Goal: Task Accomplishment & Management: Use online tool/utility

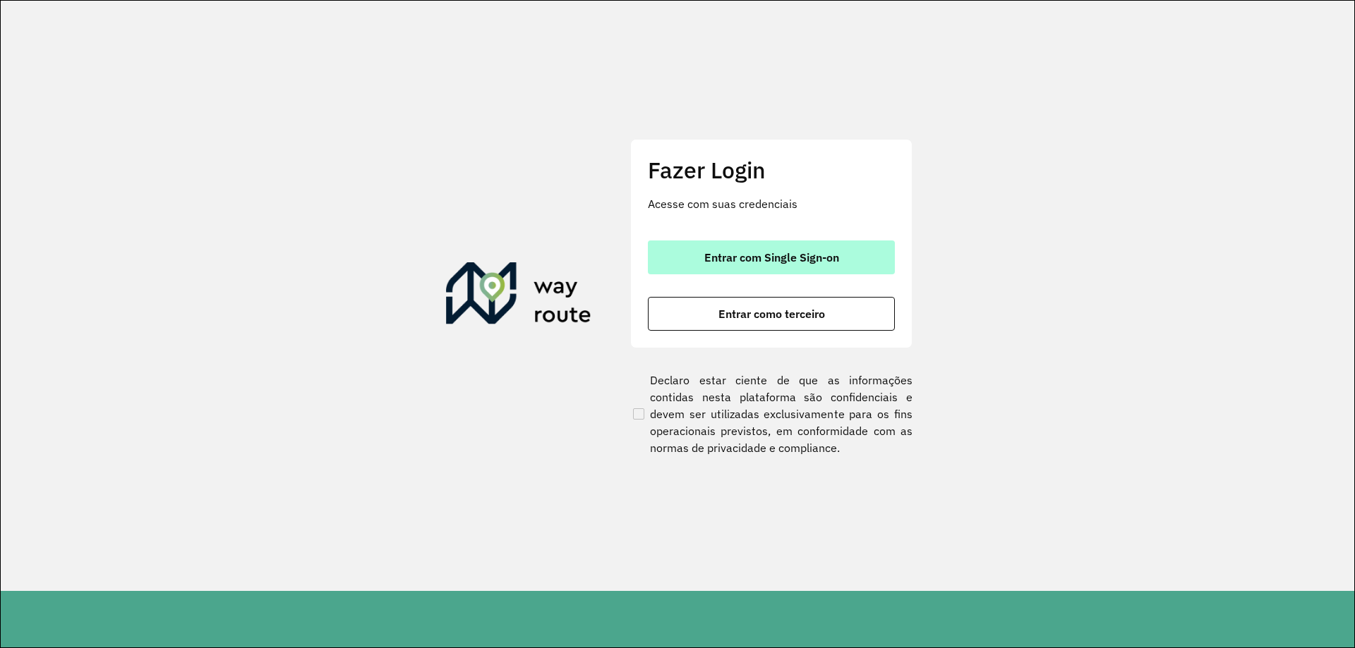
click at [775, 263] on span "Entrar com Single Sign-on" at bounding box center [771, 257] width 135 height 11
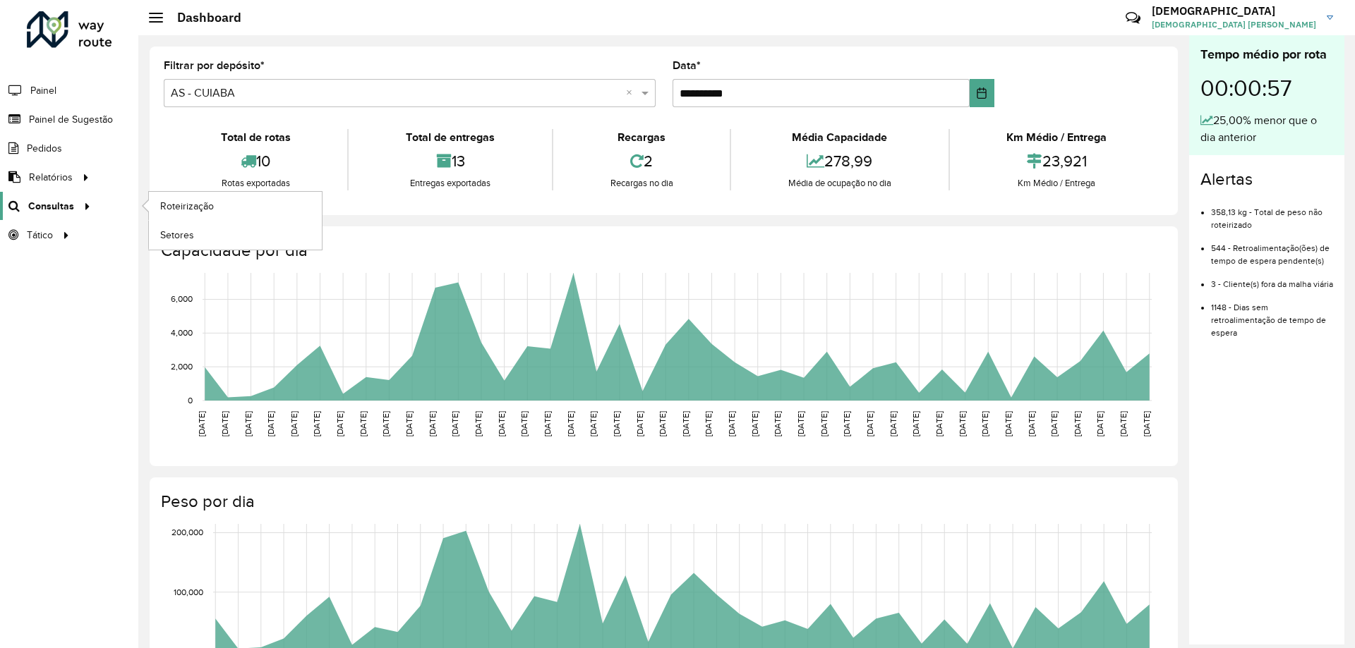
click at [85, 204] on icon at bounding box center [85, 205] width 12 height 21
click at [159, 207] on link "Roteirização" at bounding box center [235, 206] width 173 height 28
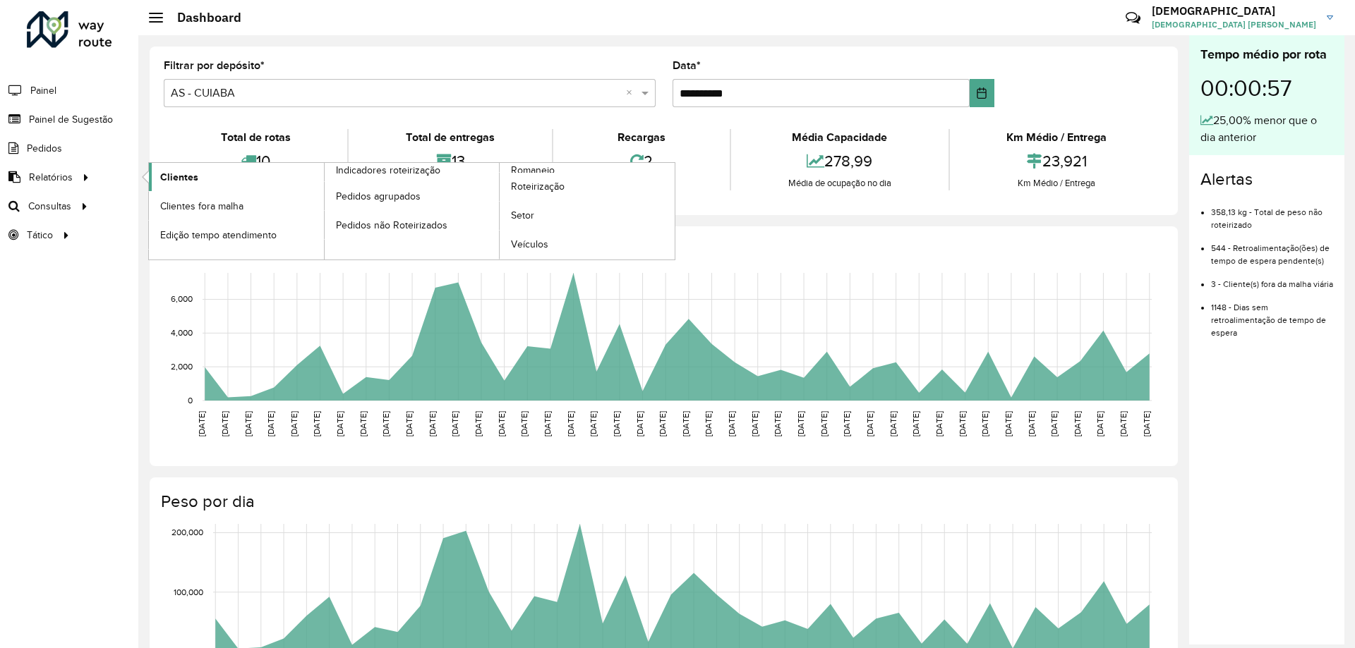
click at [168, 181] on span "Clientes" at bounding box center [179, 177] width 38 height 15
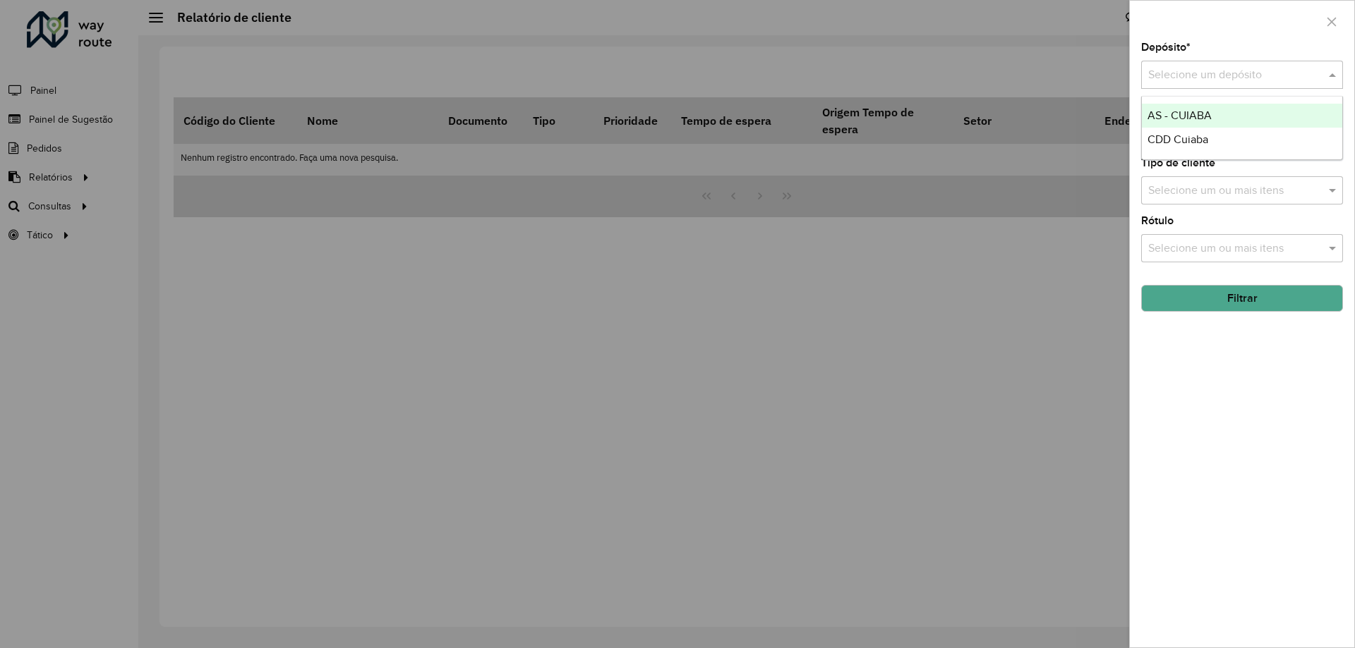
click at [1238, 65] on div "Selecione um depósito" at bounding box center [1242, 75] width 202 height 28
click at [1219, 135] on div "CDD Cuiaba" at bounding box center [1242, 140] width 200 height 24
click at [1203, 295] on button "Filtrar" at bounding box center [1242, 298] width 202 height 27
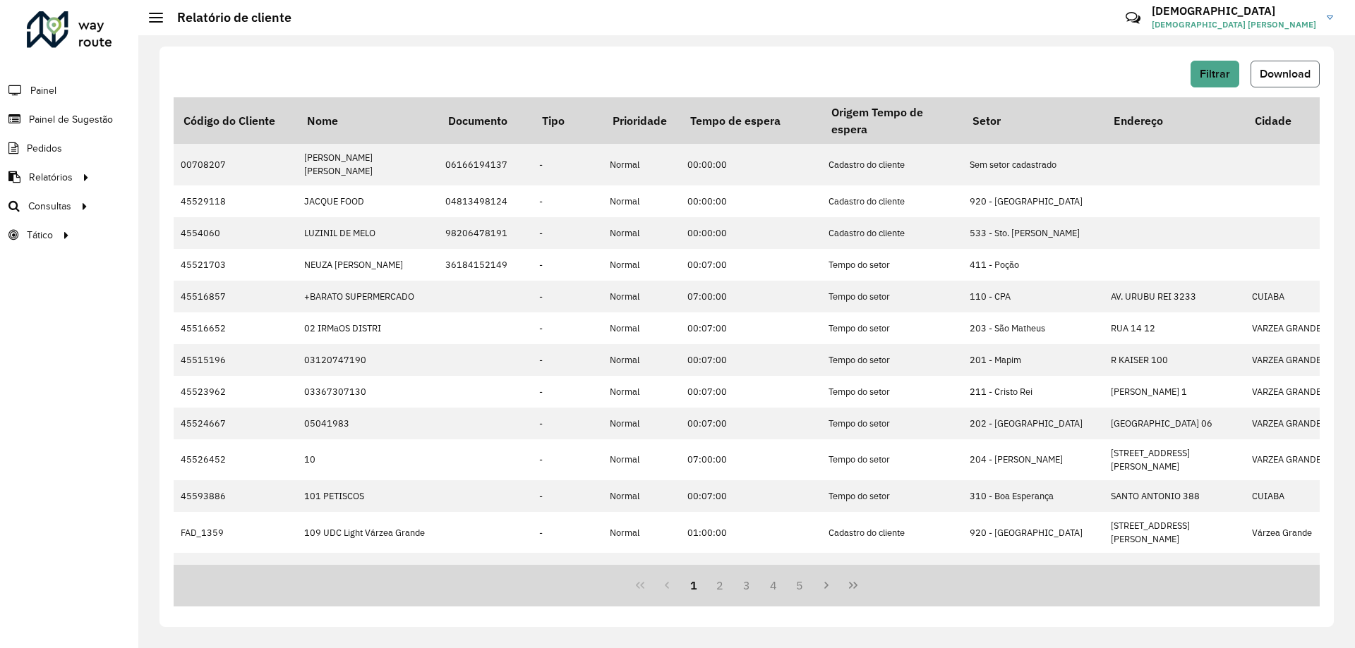
click at [1283, 82] on button "Download" at bounding box center [1284, 74] width 69 height 27
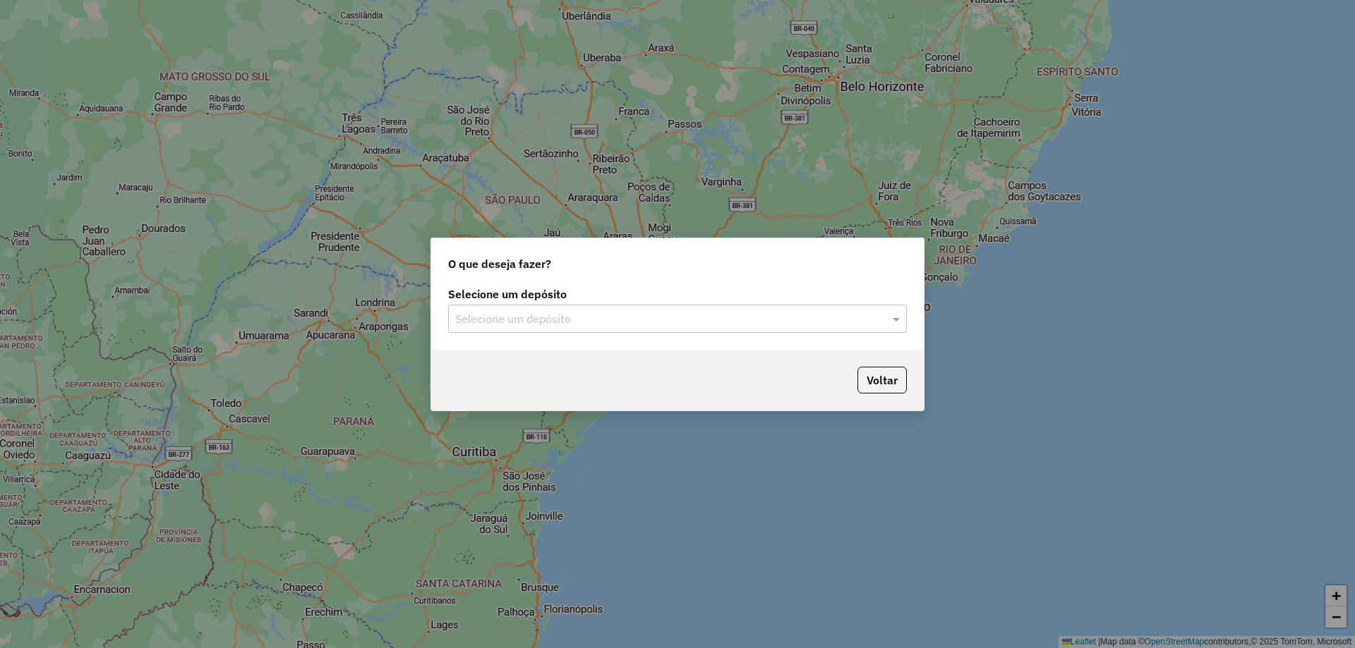
drag, startPoint x: 492, startPoint y: 302, endPoint x: 504, endPoint y: 315, distance: 18.0
click at [495, 302] on label "Selecione um depósito" at bounding box center [677, 294] width 459 height 17
click at [525, 322] on input "text" at bounding box center [663, 319] width 416 height 17
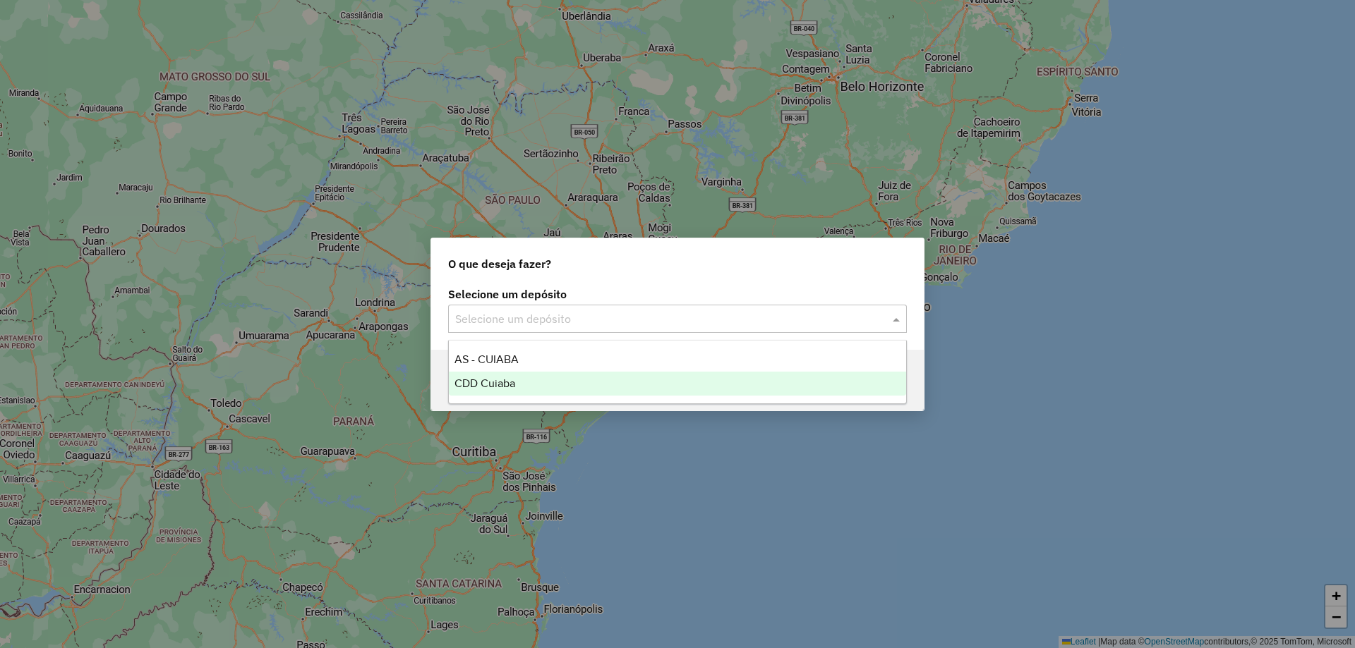
drag, startPoint x: 533, startPoint y: 382, endPoint x: 797, endPoint y: 376, distance: 263.9
click at [540, 377] on div "CDD Cuiaba" at bounding box center [677, 384] width 457 height 24
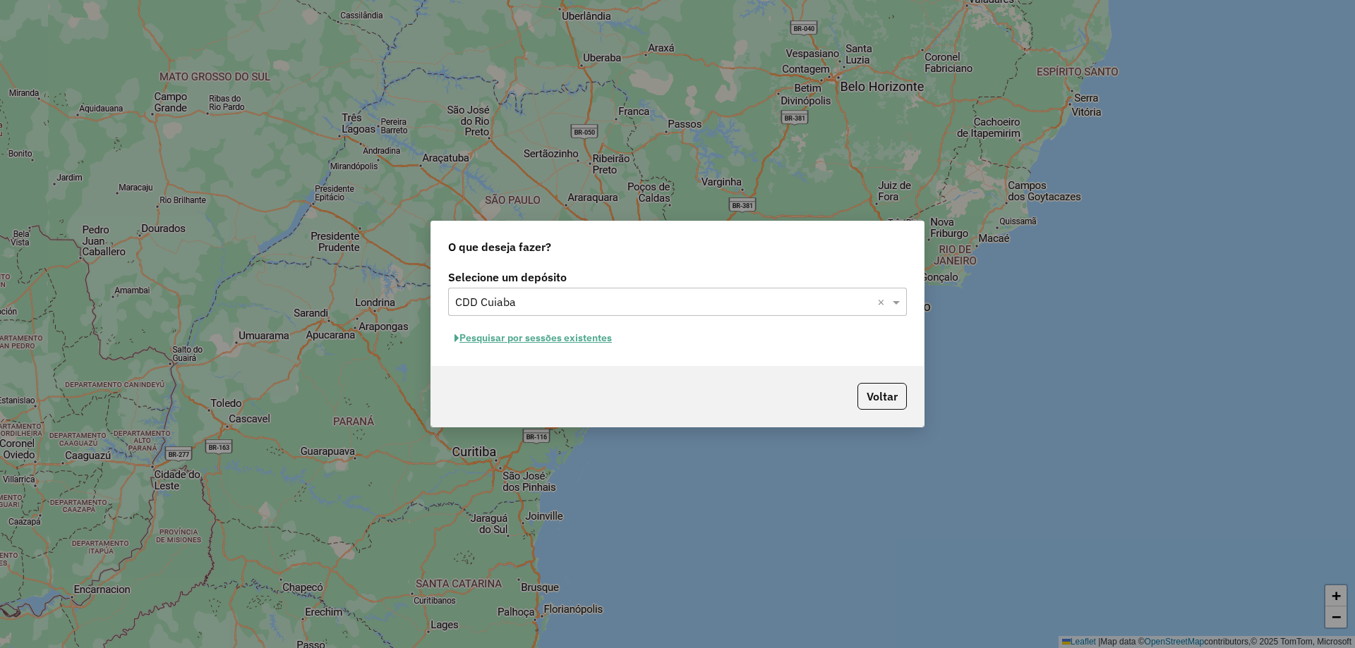
click at [526, 340] on button "Pesquisar por sessões existentes" at bounding box center [533, 338] width 170 height 22
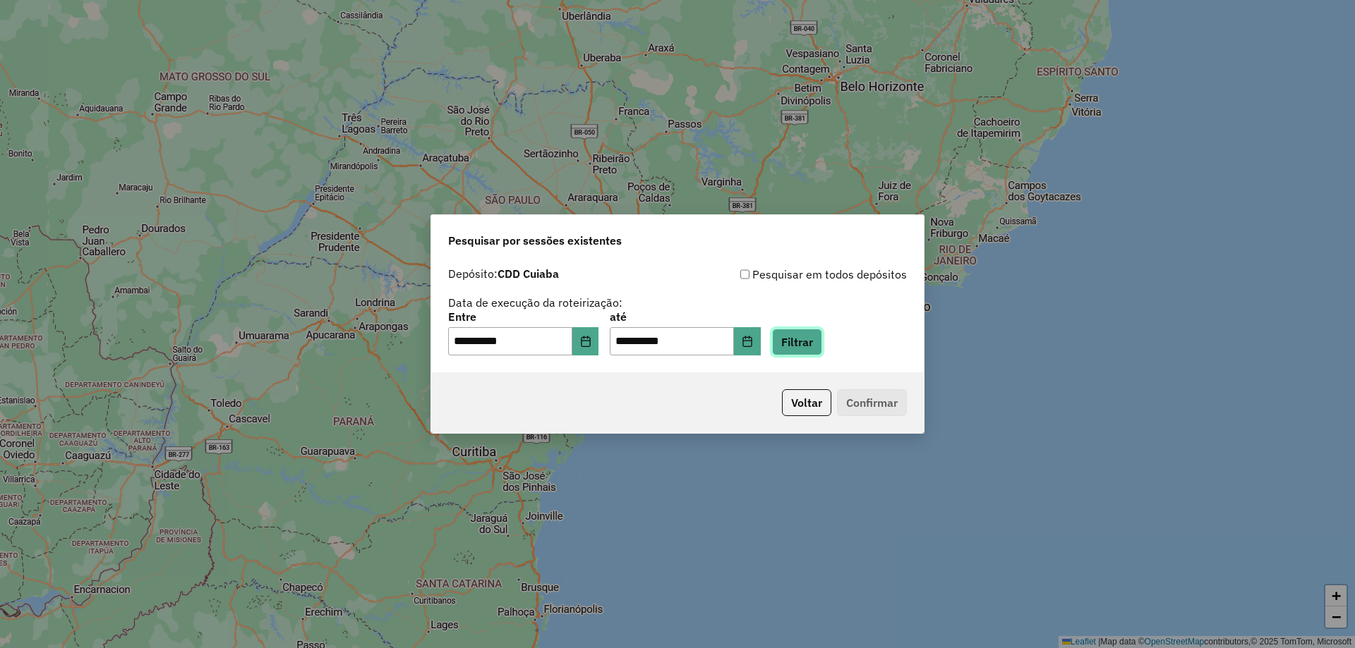
click at [822, 346] on button "Filtrar" at bounding box center [797, 342] width 50 height 27
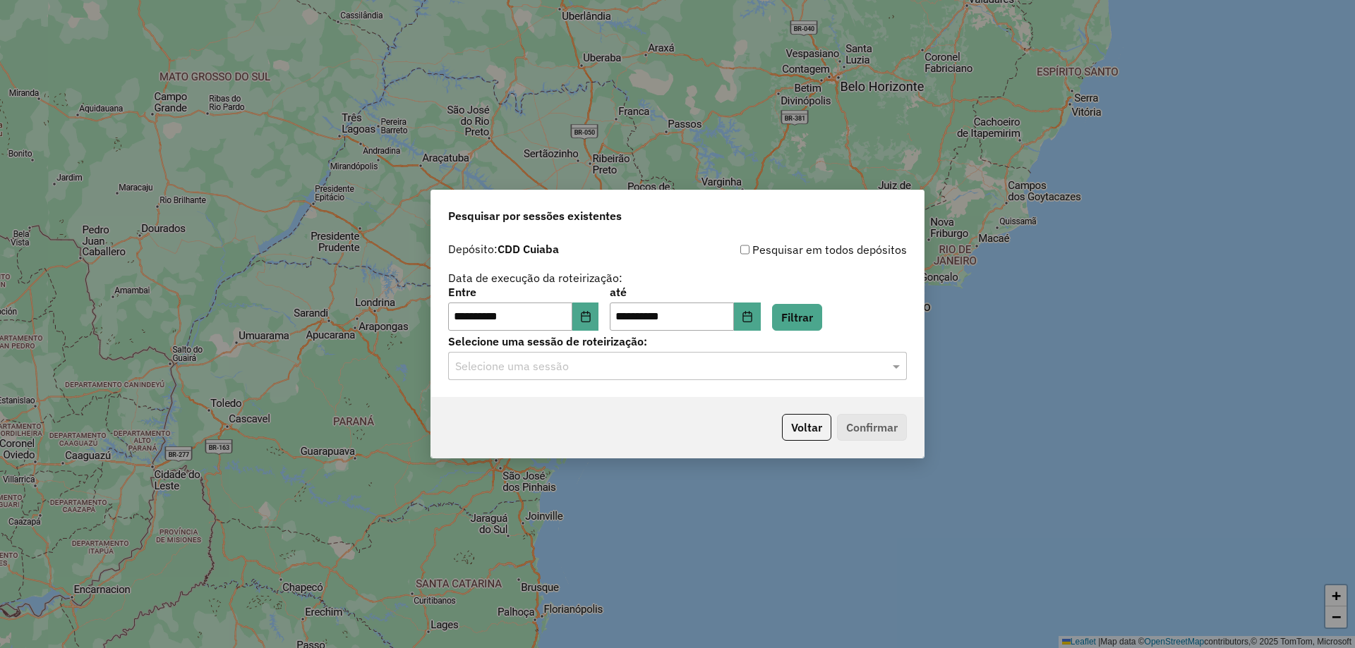
click at [711, 368] on input "text" at bounding box center [663, 366] width 416 height 17
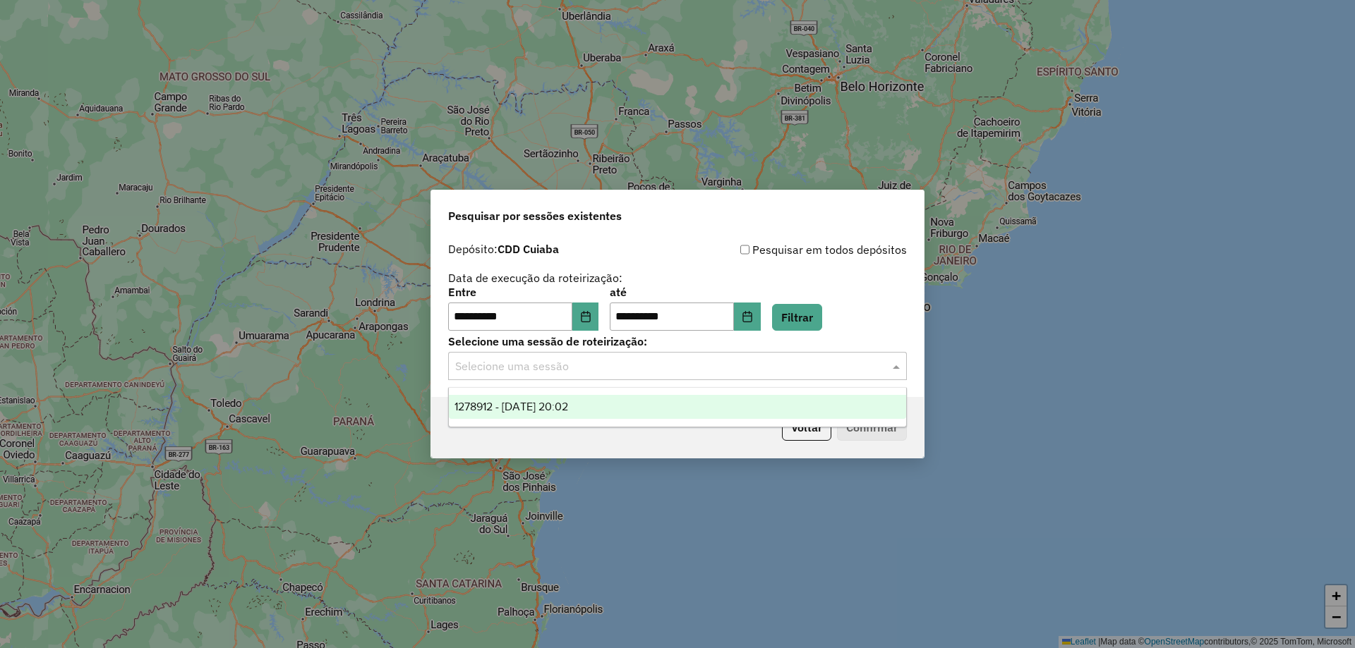
click at [624, 404] on div "1278912 - 19/09/2025 20:02" at bounding box center [677, 407] width 457 height 24
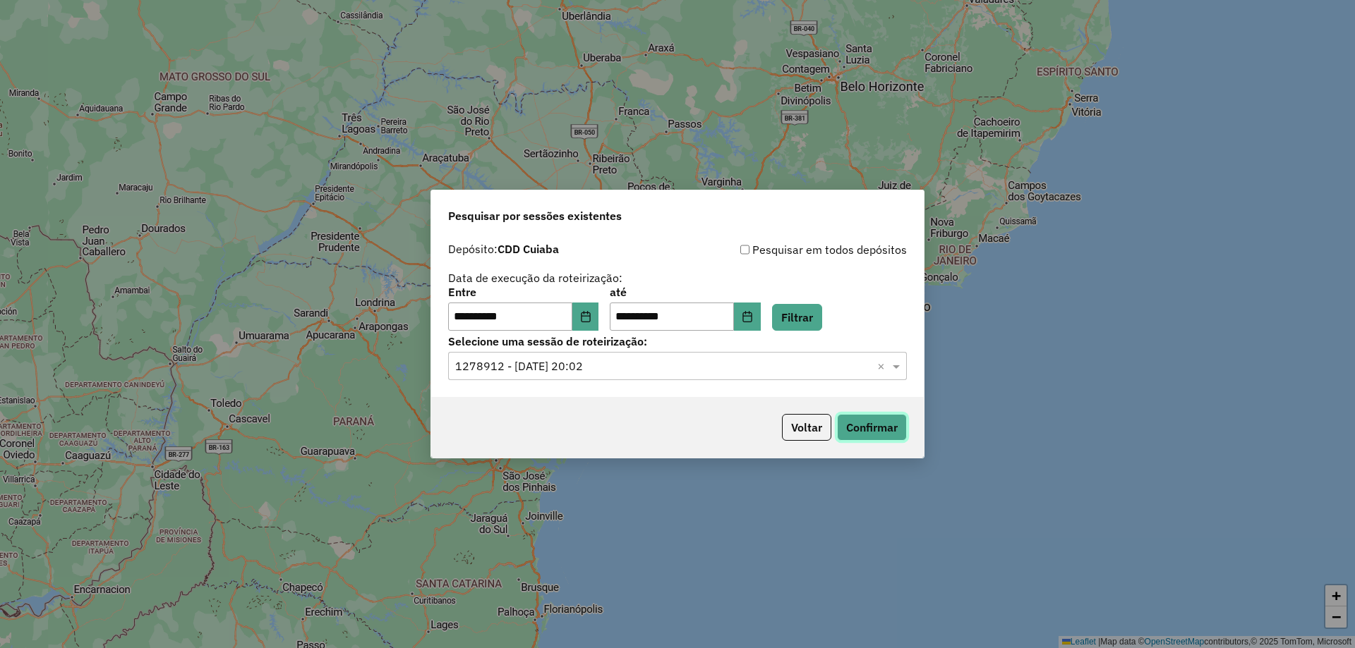
click at [893, 422] on button "Confirmar" at bounding box center [872, 427] width 70 height 27
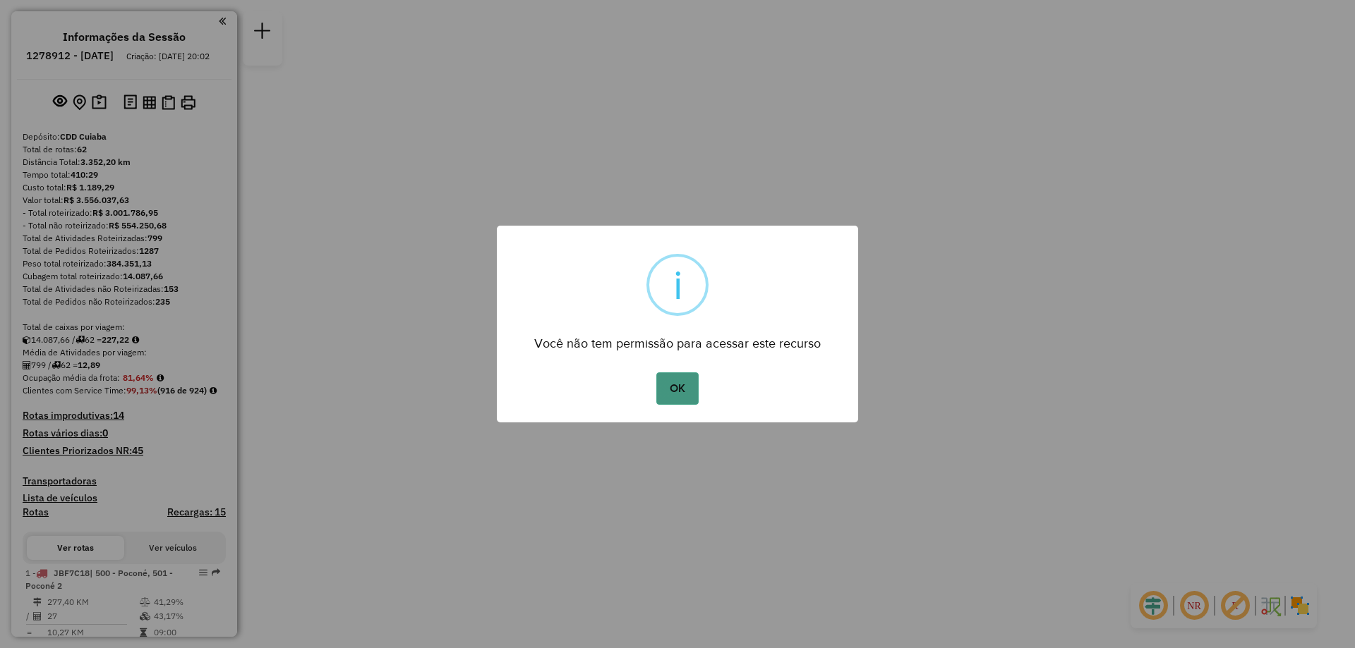
click at [675, 395] on button "OK" at bounding box center [677, 389] width 42 height 32
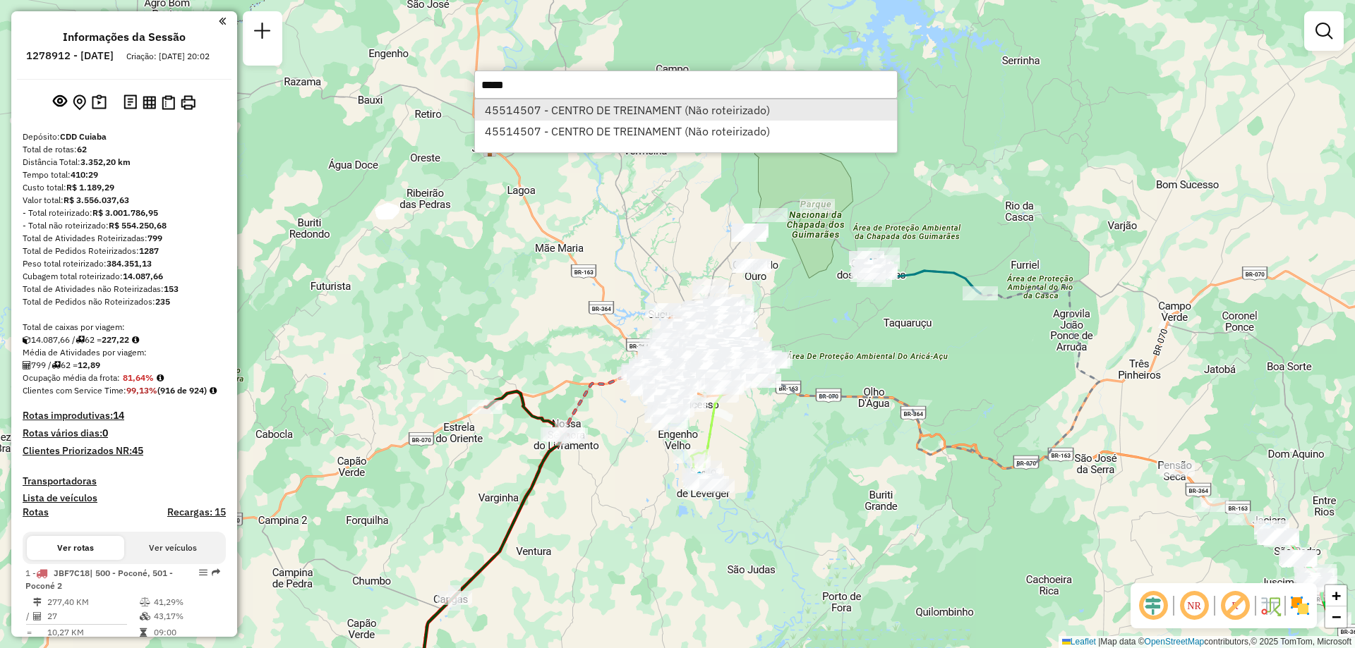
type input "*****"
click at [744, 107] on li "45514507 - CENTRO DE TREINAMENT (Não roteirizado)" at bounding box center [686, 109] width 422 height 21
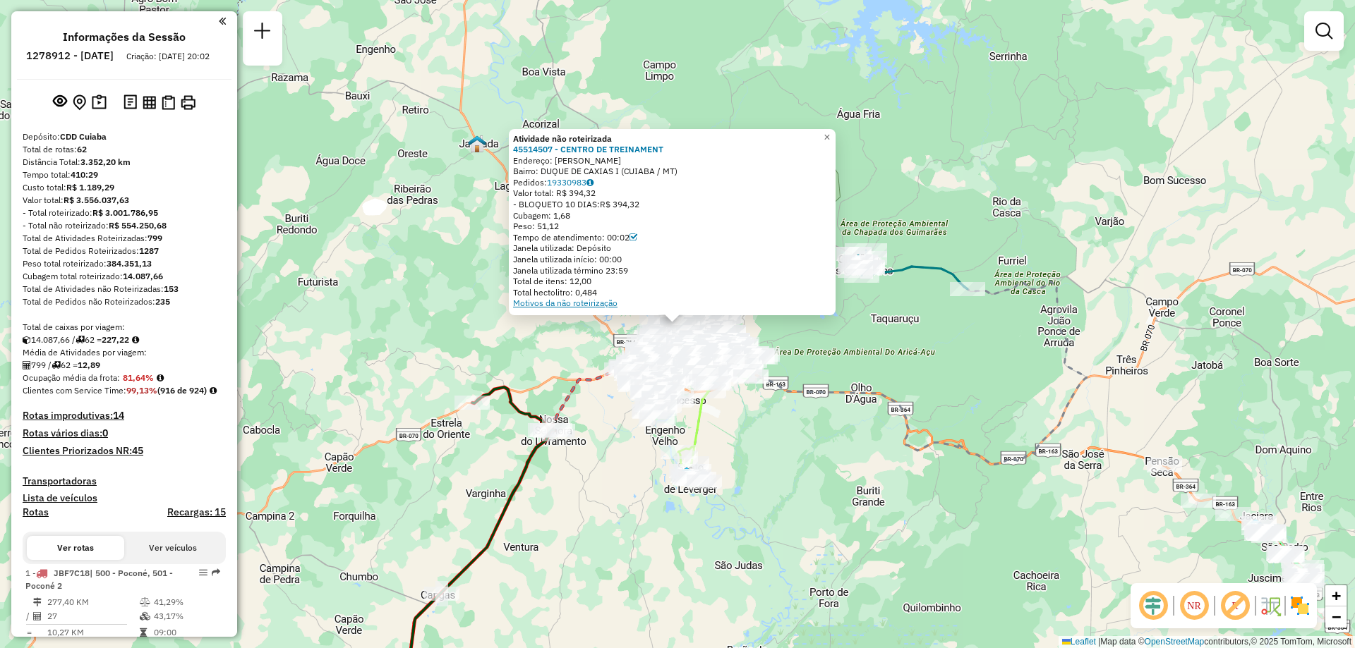
click at [539, 308] on link "Motivos da não roteirização" at bounding box center [565, 303] width 104 height 11
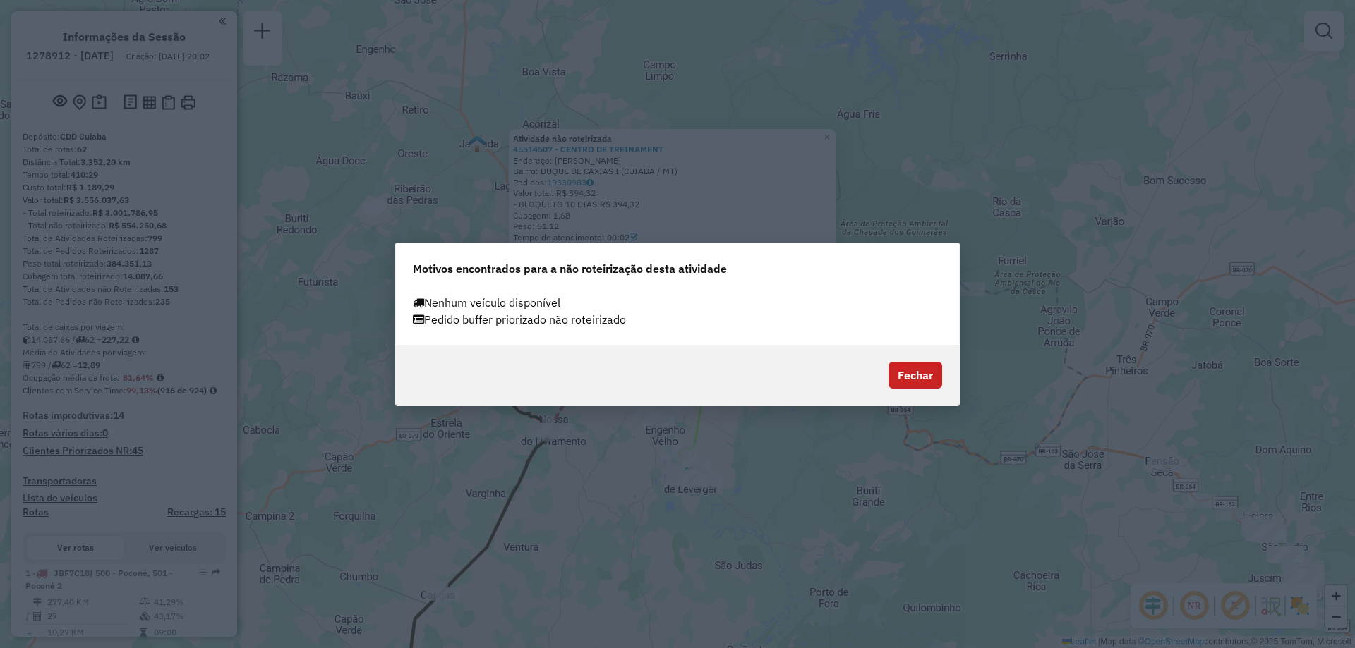
drag, startPoint x: 648, startPoint y: 324, endPoint x: 706, endPoint y: 324, distance: 58.6
click at [706, 324] on div "Pedido buffer priorizado não roteirizado" at bounding box center [677, 319] width 546 height 17
click at [734, 317] on div "Pedido buffer priorizado não roteirizado" at bounding box center [677, 319] width 546 height 17
click at [929, 370] on button "Fechar" at bounding box center [915, 375] width 54 height 27
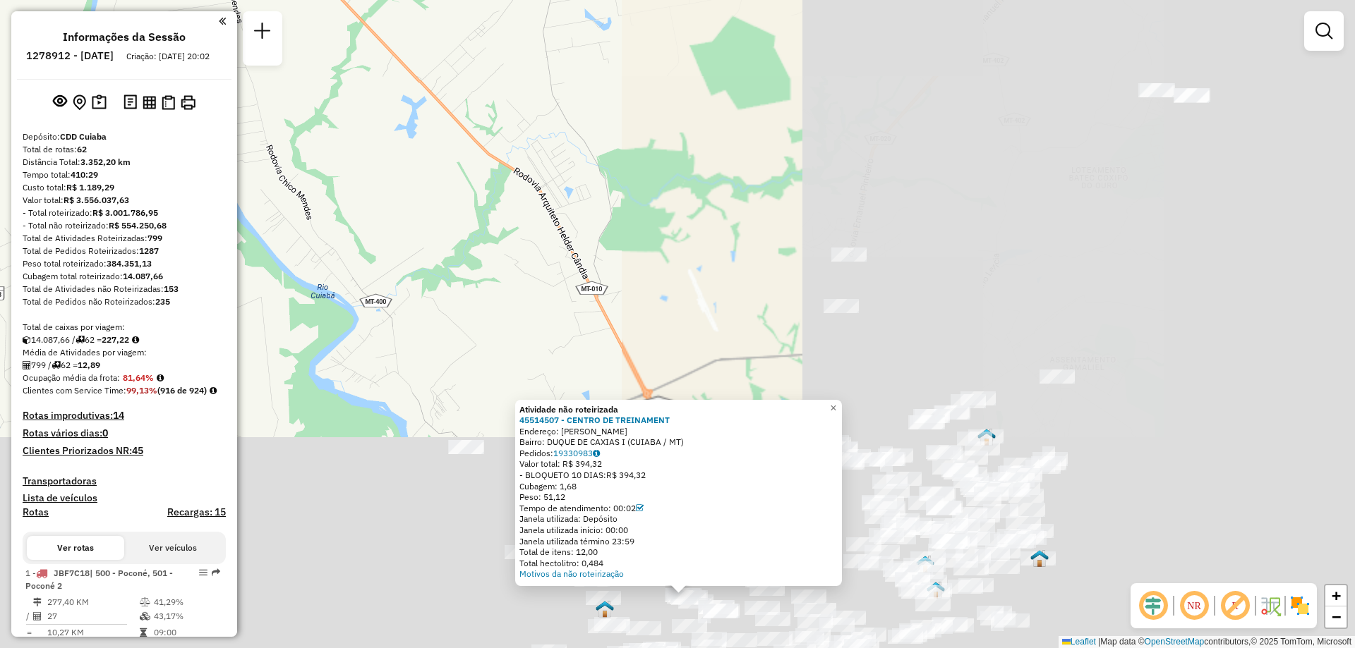
drag, startPoint x: 845, startPoint y: 224, endPoint x: 0, endPoint y: 0, distance: 873.7
click at [0, 0] on div "Atividade não roteirizada 45514507 - CENTRO DE TREINAMENT Endereço: [PERSON_NAM…" at bounding box center [677, 324] width 1355 height 648
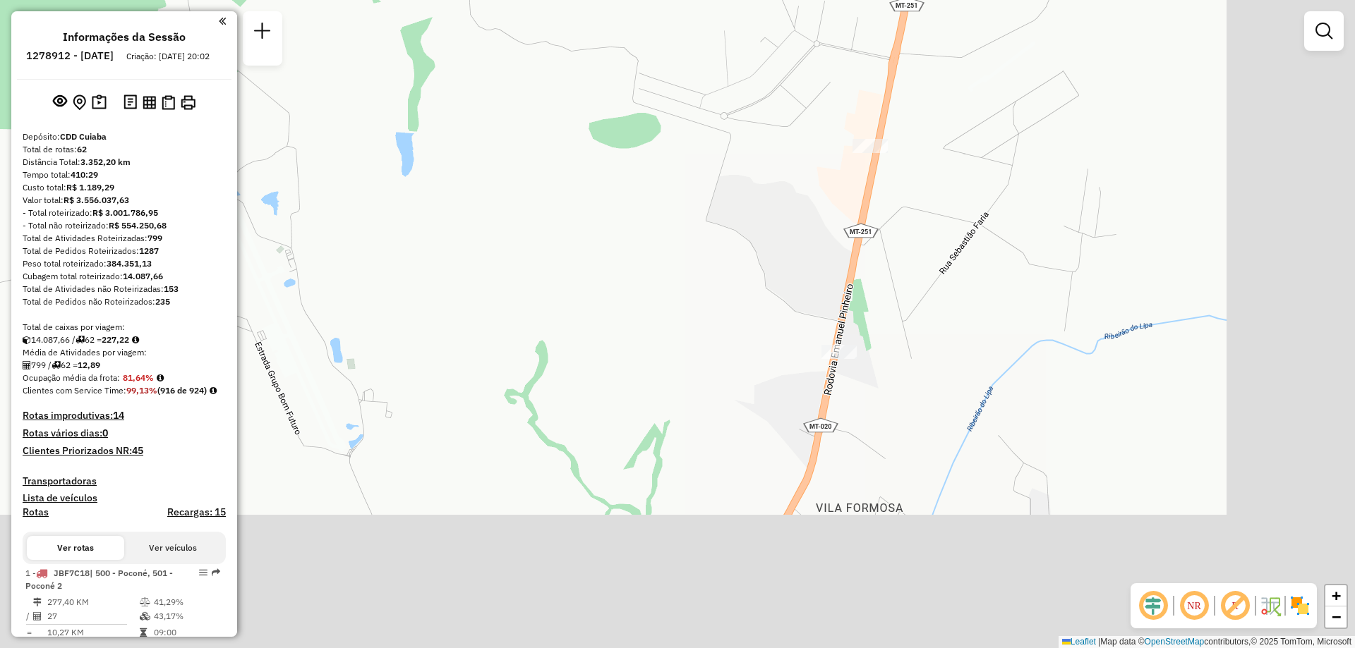
drag, startPoint x: 854, startPoint y: 358, endPoint x: 429, endPoint y: -85, distance: 614.3
click at [429, 0] on html "Aguarde... Pop-up bloqueado! Seu navegador bloqueou automáticamente a abertura …" at bounding box center [677, 324] width 1355 height 648
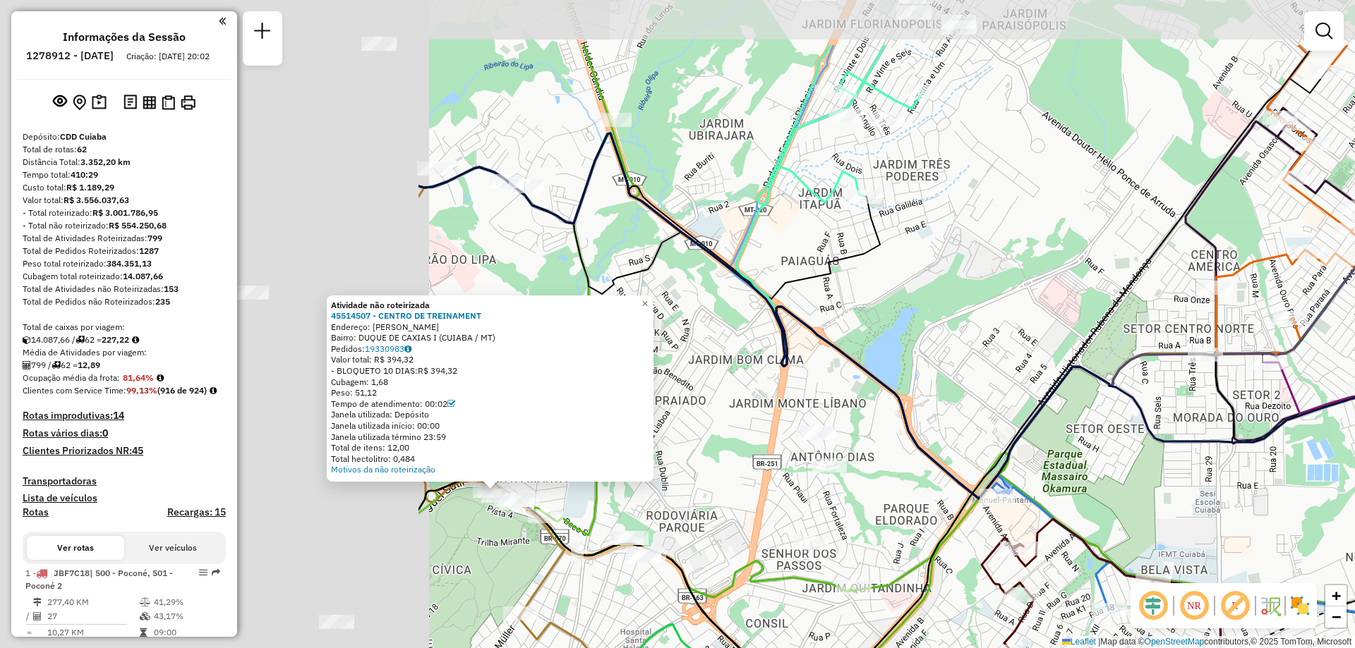
drag, startPoint x: 476, startPoint y: 310, endPoint x: 1106, endPoint y: 413, distance: 638.3
click at [1137, 420] on icon at bounding box center [865, 375] width 895 height 661
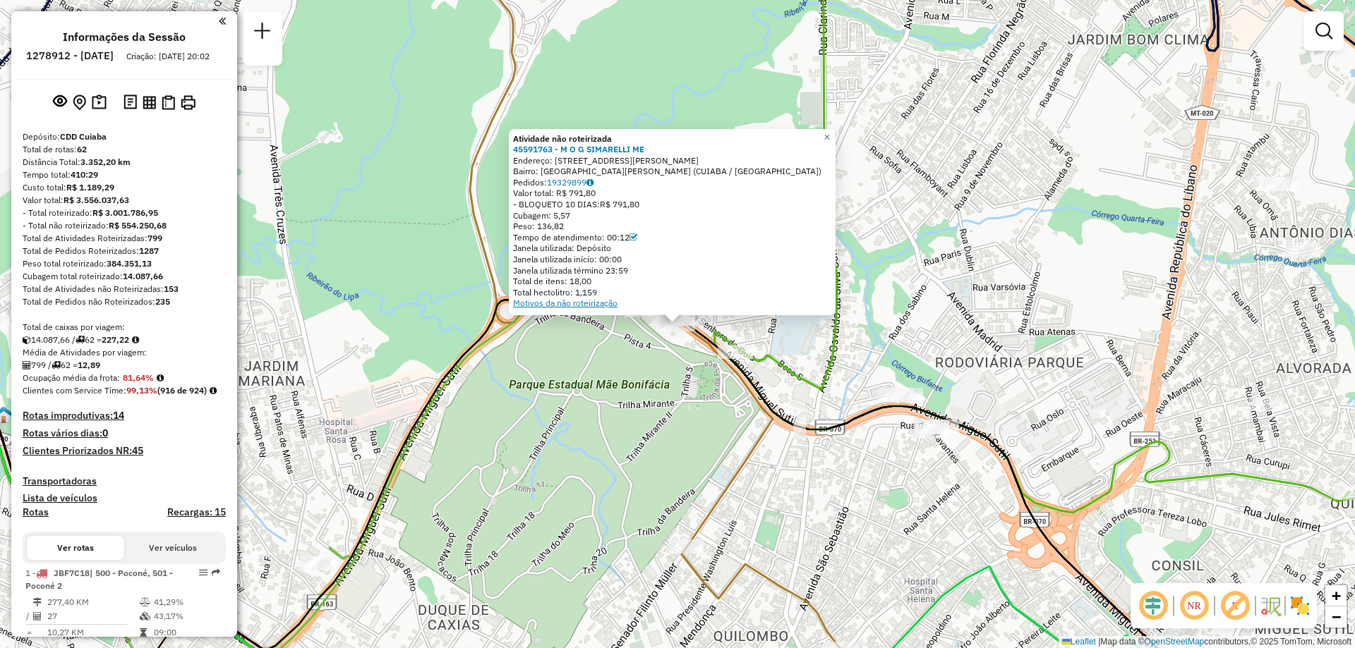
click at [593, 303] on link "Motivos da não roteirização" at bounding box center [565, 303] width 104 height 11
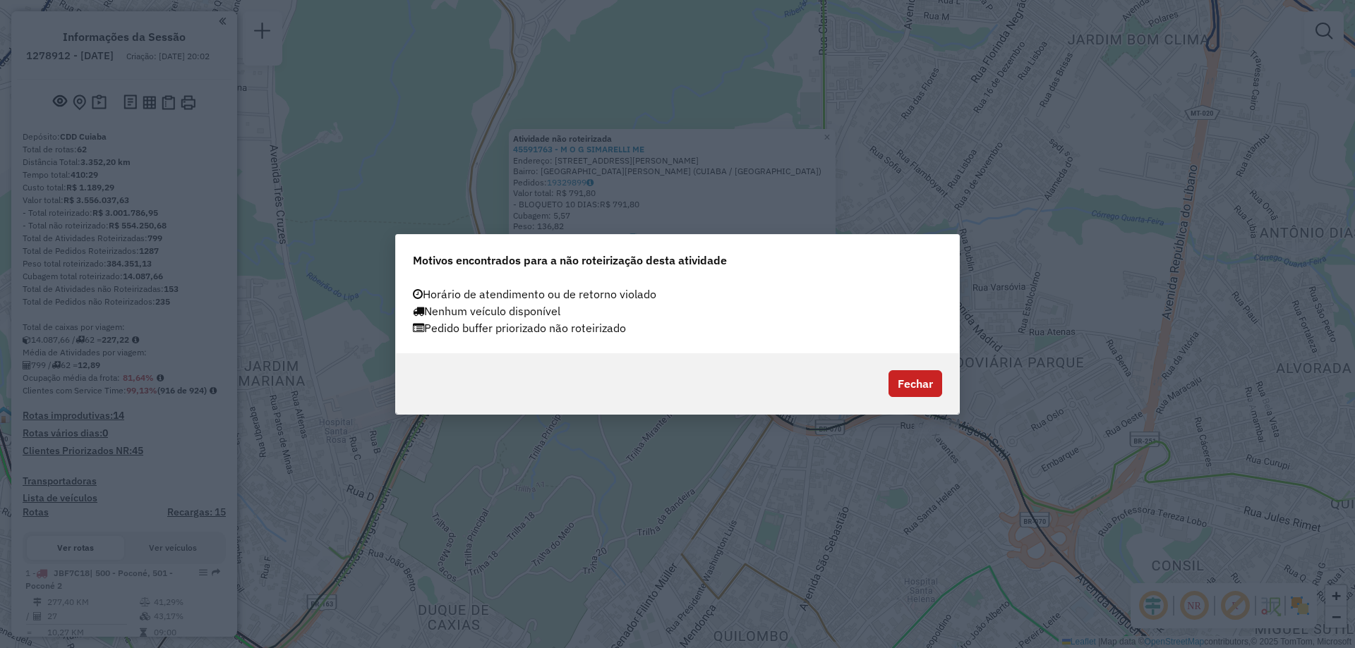
drag, startPoint x: 559, startPoint y: 317, endPoint x: 690, endPoint y: 317, distance: 131.2
click at [690, 317] on div "Nenhum veículo disponível" at bounding box center [677, 311] width 546 height 17
click at [727, 318] on div "Nenhum veículo disponível" at bounding box center [677, 311] width 546 height 17
click at [933, 382] on button "Fechar" at bounding box center [915, 383] width 54 height 27
